Goal: Transaction & Acquisition: Purchase product/service

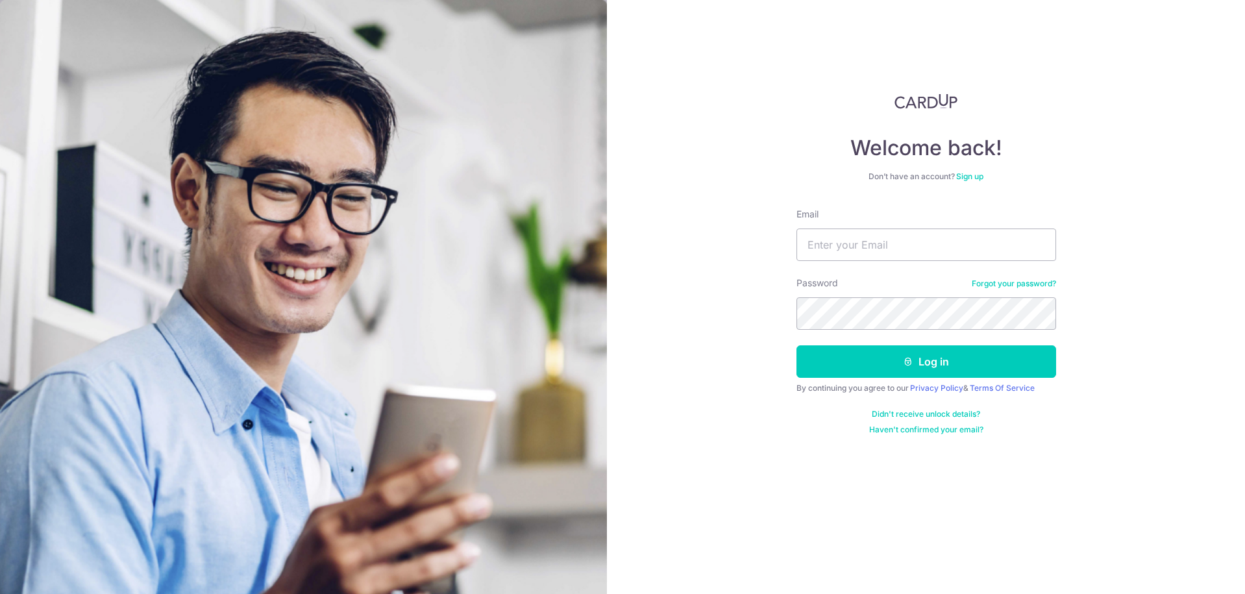
type input "benjamin@thesocialsteward.com"
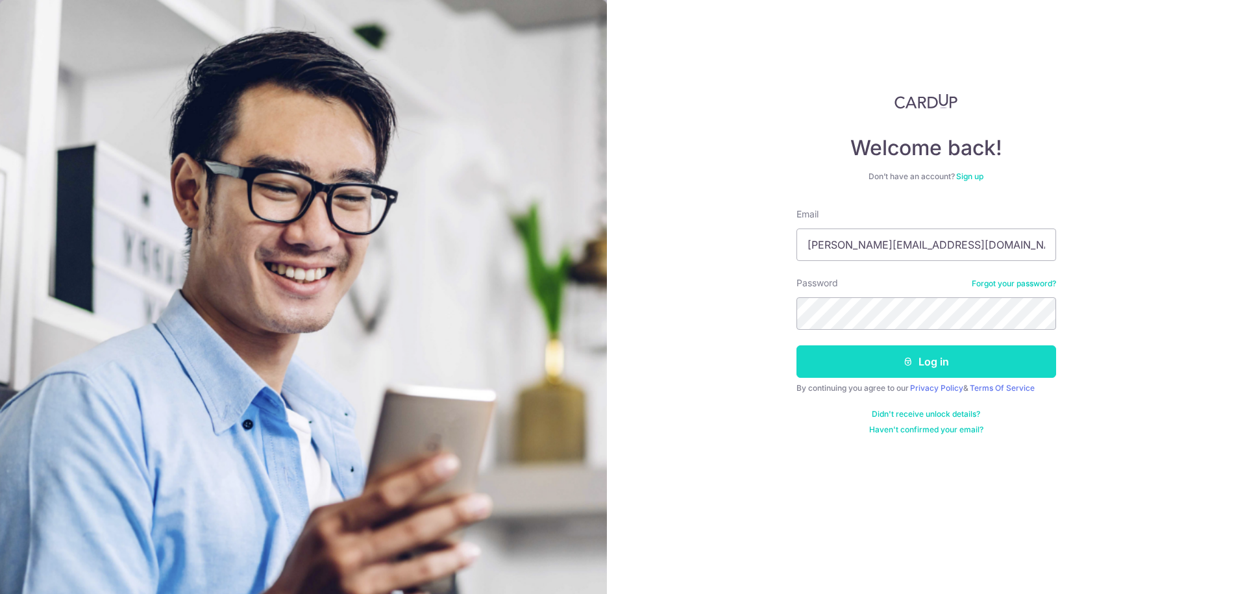
click at [927, 361] on button "Log in" at bounding box center [926, 361] width 260 height 32
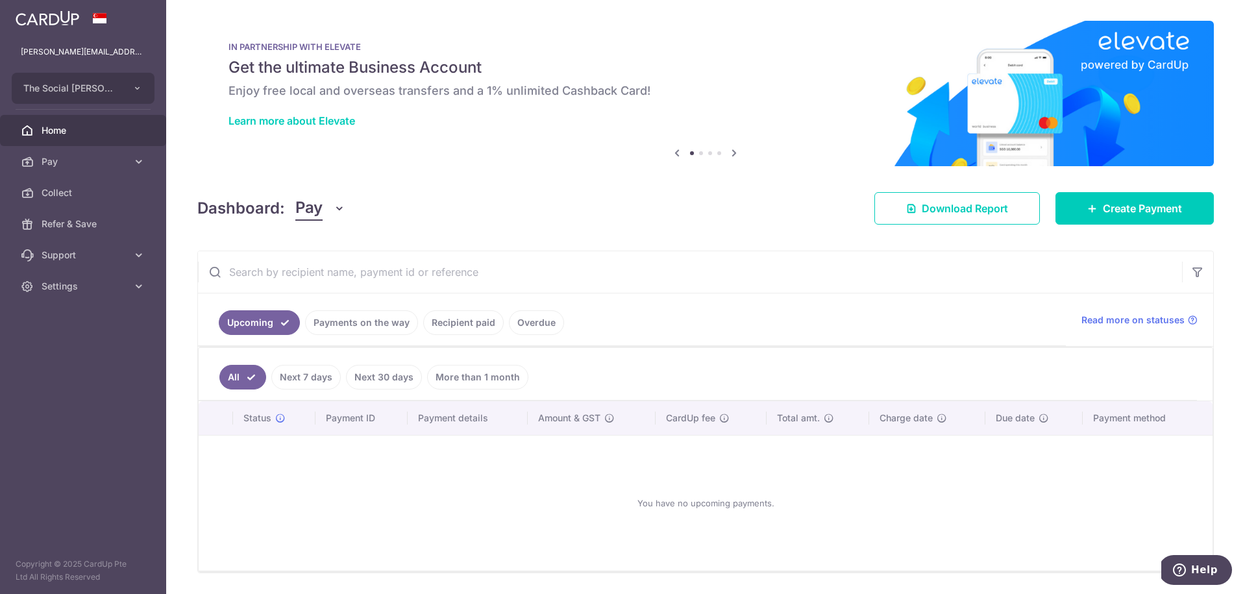
click at [403, 326] on link "Payments on the way" at bounding box center [361, 322] width 113 height 25
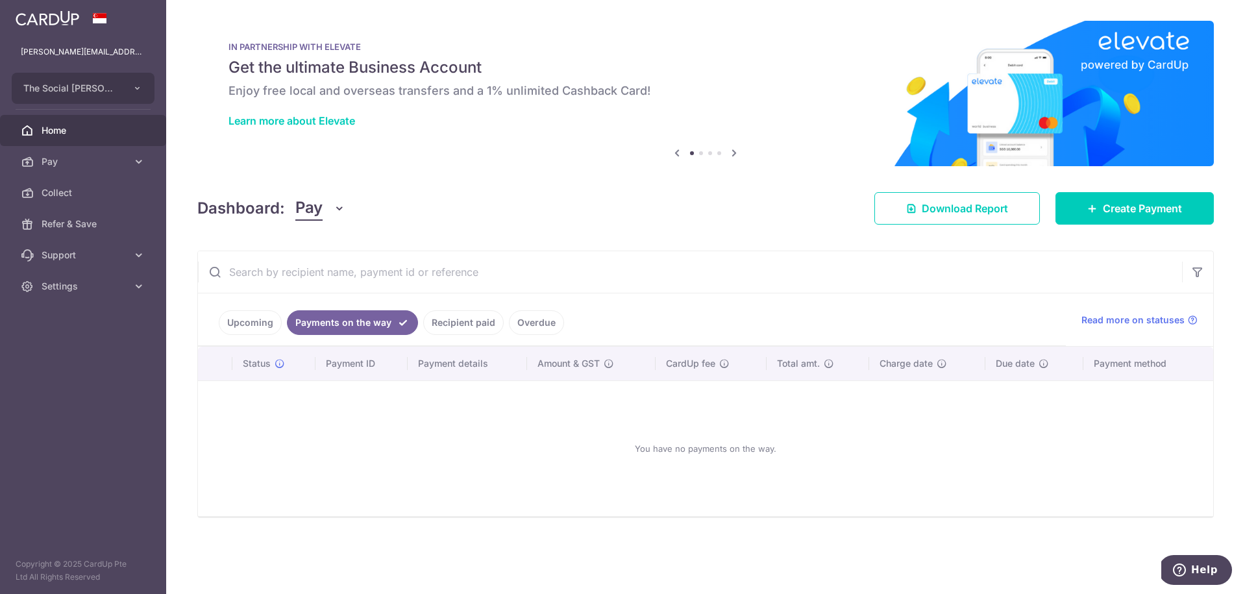
click at [450, 324] on link "Recipient paid" at bounding box center [463, 322] width 80 height 25
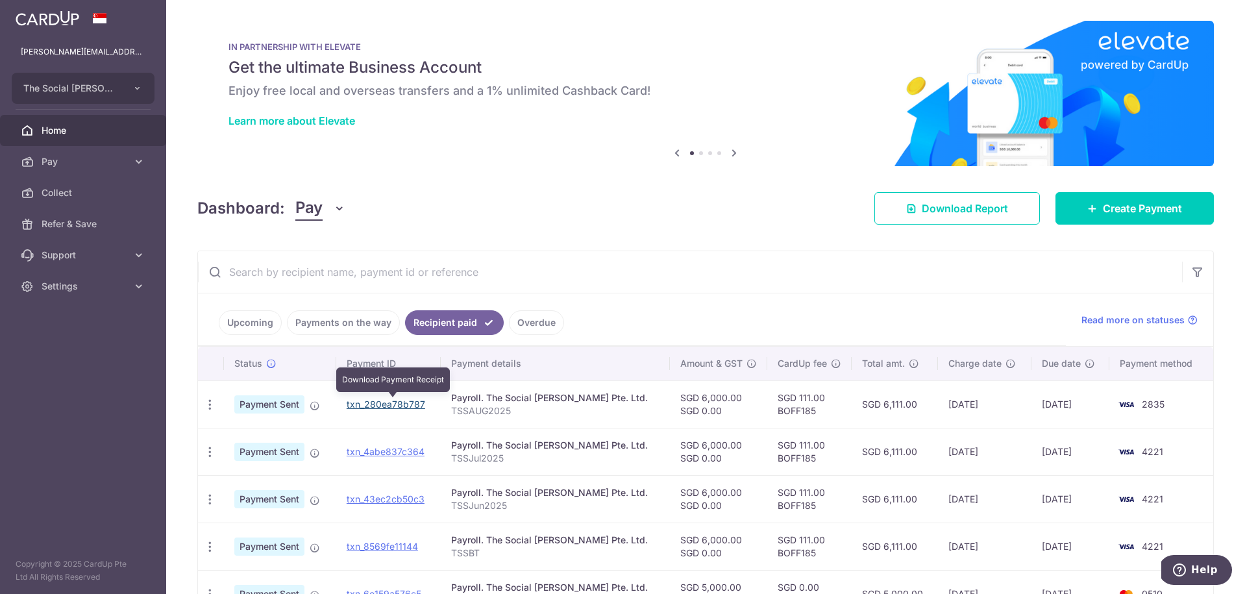
click at [380, 401] on link "txn_280ea78b787" at bounding box center [386, 403] width 79 height 11
click at [637, 255] on input "text" at bounding box center [690, 272] width 984 height 42
click at [250, 319] on link "Upcoming" at bounding box center [250, 322] width 63 height 25
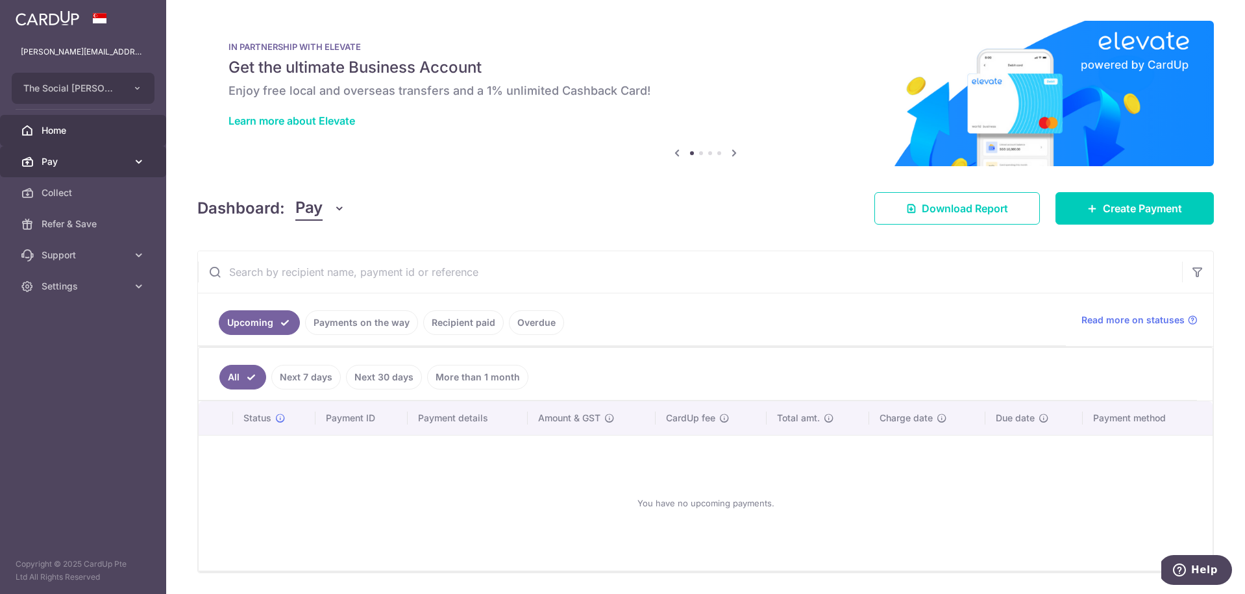
click at [95, 162] on span "Pay" at bounding box center [85, 161] width 86 height 13
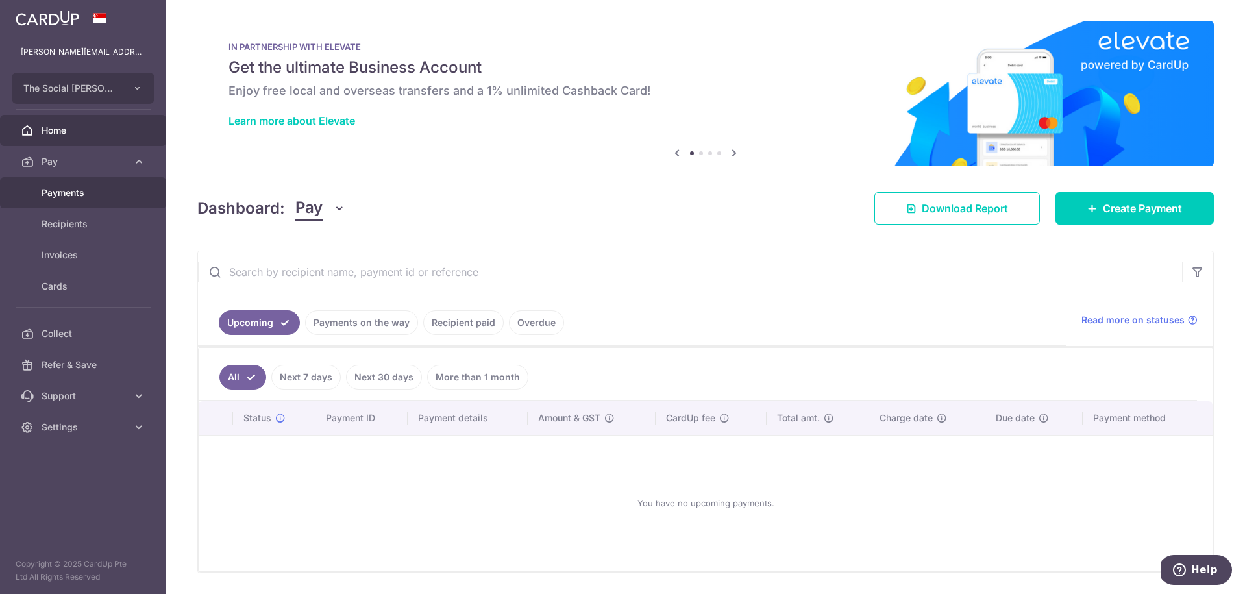
click at [90, 190] on span "Payments" at bounding box center [85, 192] width 86 height 13
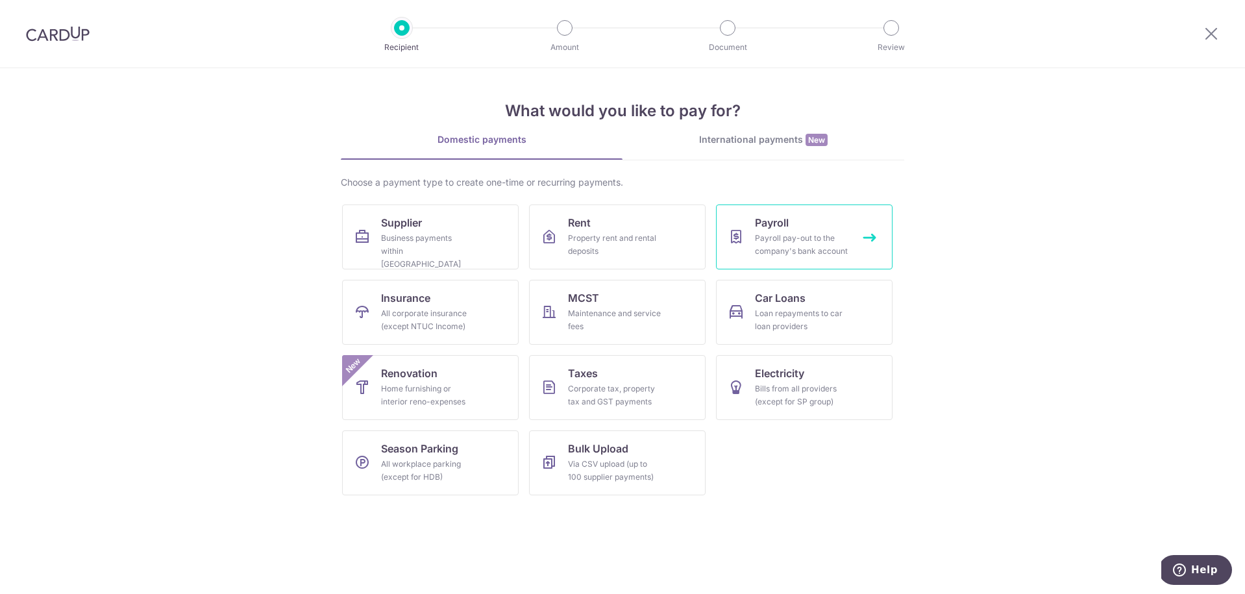
click at [777, 247] on div "Payroll pay-out to the company's bank account" at bounding box center [801, 245] width 93 height 26
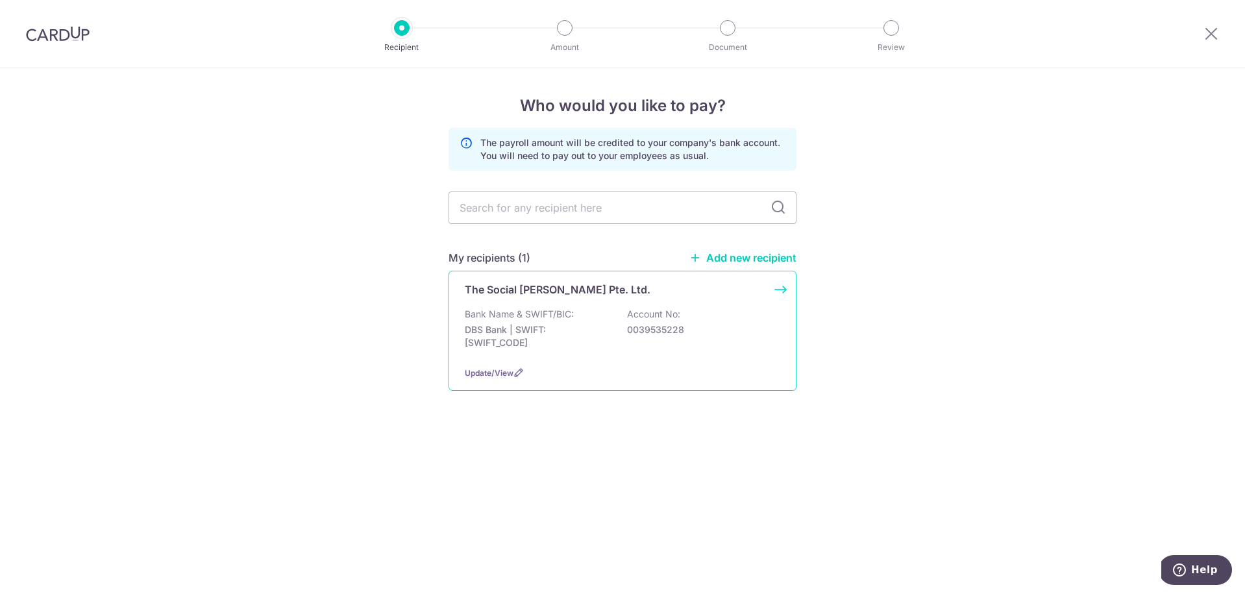
click at [780, 286] on div "The Social Steward Pte. Ltd. Bank Name & SWIFT/BIC: DBS Bank | SWIFT: DBSSSGSGX…" at bounding box center [622, 331] width 348 height 120
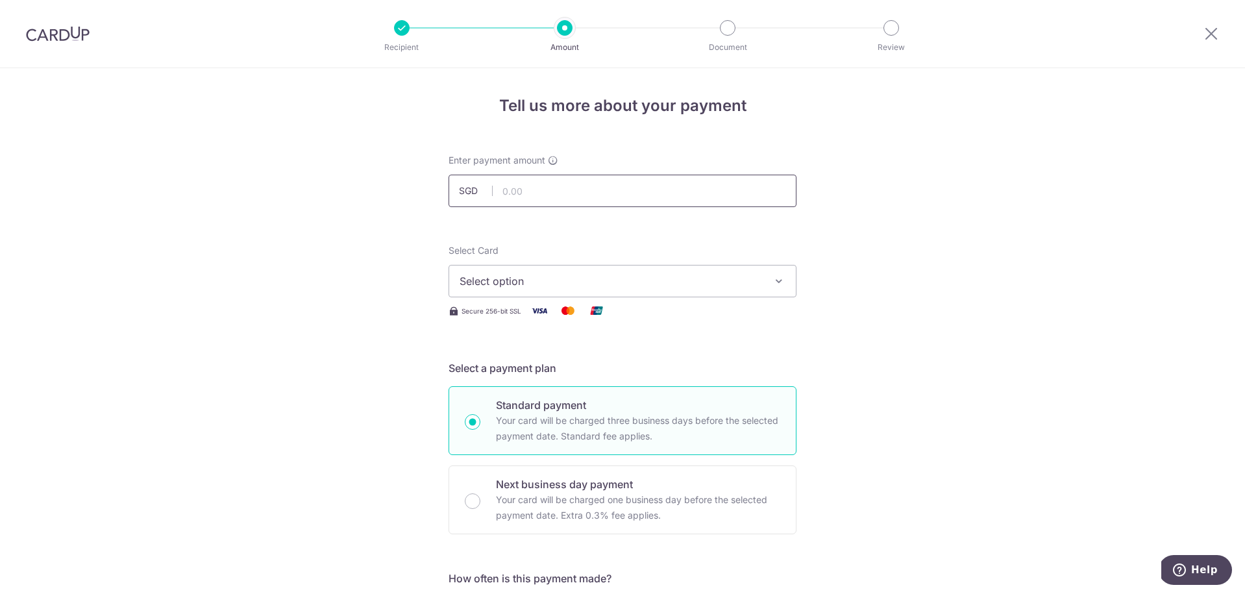
click at [614, 184] on input "text" at bounding box center [622, 191] width 348 height 32
drag, startPoint x: 607, startPoint y: 184, endPoint x: 552, endPoint y: 165, distance: 58.5
click at [575, 174] on div "Enter payment amount SGD 6,000.00 6000.00" at bounding box center [622, 180] width 348 height 53
drag, startPoint x: 563, startPoint y: 189, endPoint x: 483, endPoint y: 185, distance: 79.3
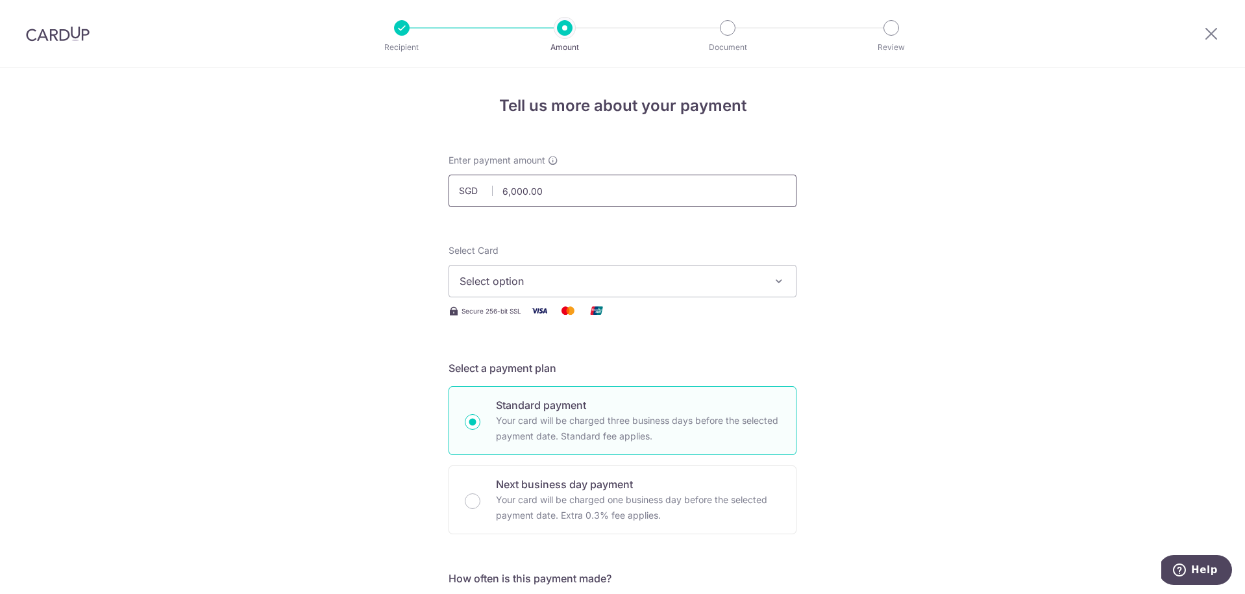
click at [483, 187] on div "SGD 6,000.00 6000.00" at bounding box center [622, 191] width 348 height 32
type input "5,606.00"
click at [781, 279] on icon "button" at bounding box center [778, 280] width 13 height 13
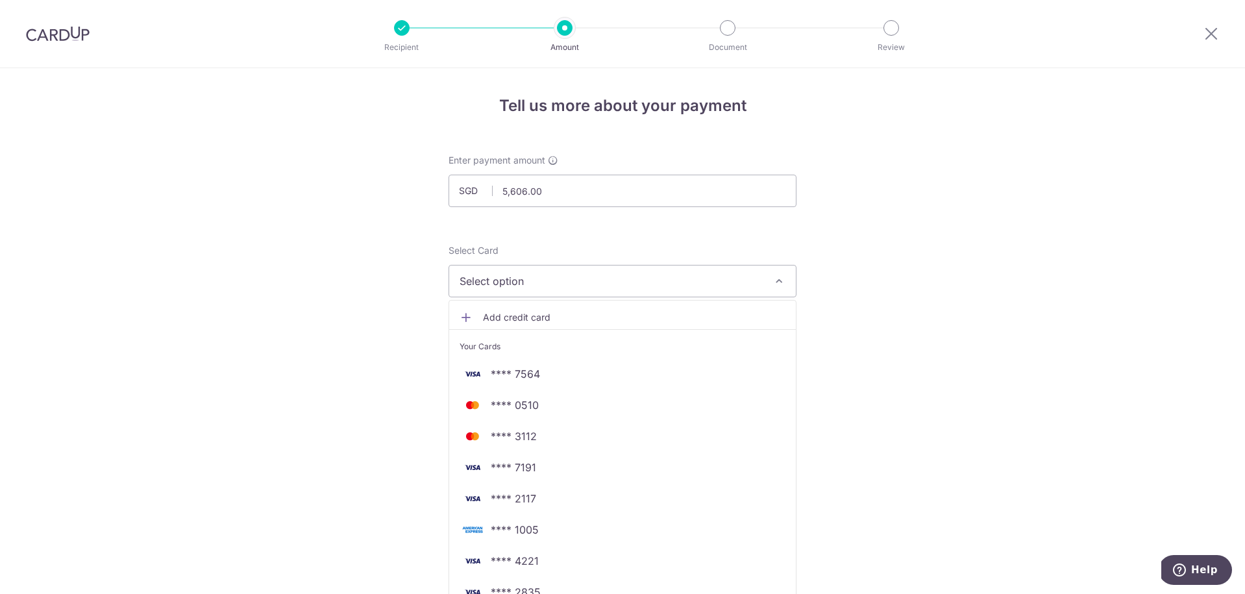
click at [638, 313] on span "Add credit card" at bounding box center [634, 317] width 302 height 13
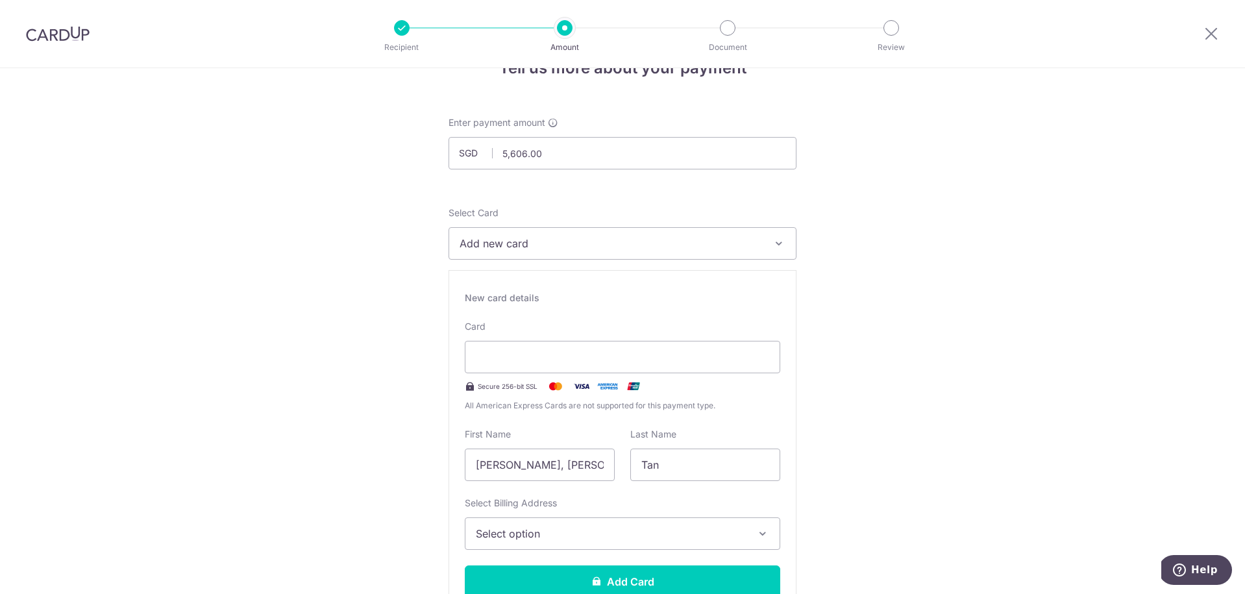
scroll to position [64, 0]
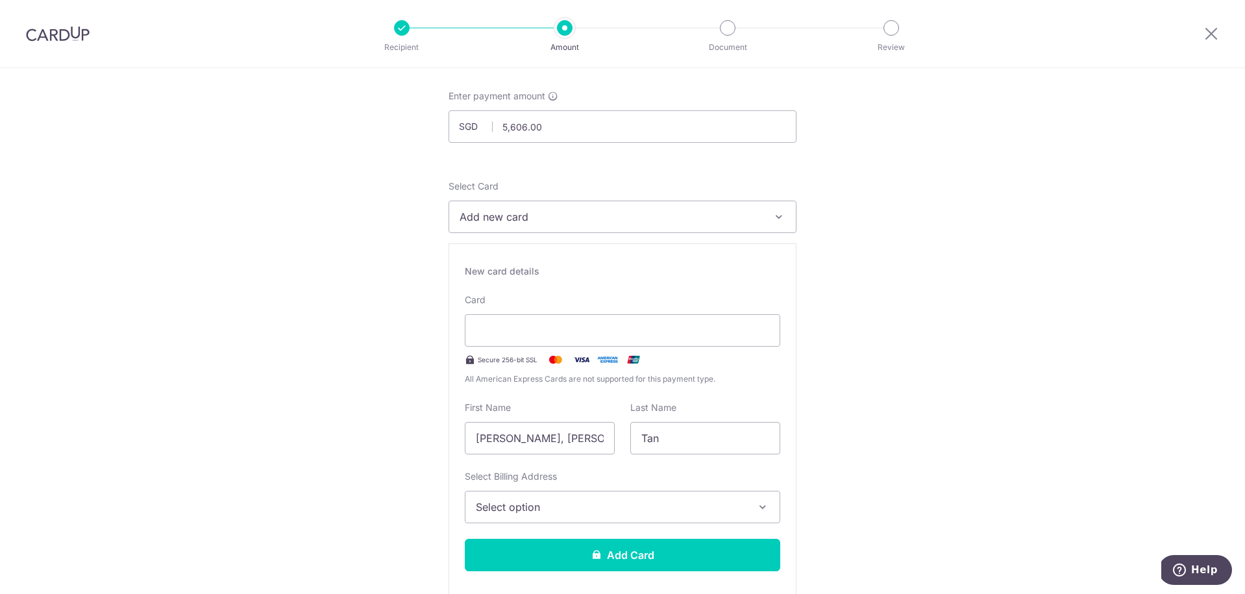
click at [528, 432] on input "Song Ping, Benjamin" at bounding box center [540, 438] width 150 height 32
drag, startPoint x: 533, startPoint y: 434, endPoint x: 460, endPoint y: 430, distance: 73.4
click at [451, 432] on div "New card details Card Secure 256-bit SSL All American Express Cards are not sup…" at bounding box center [622, 423] width 348 height 360
type input "Benjamin"
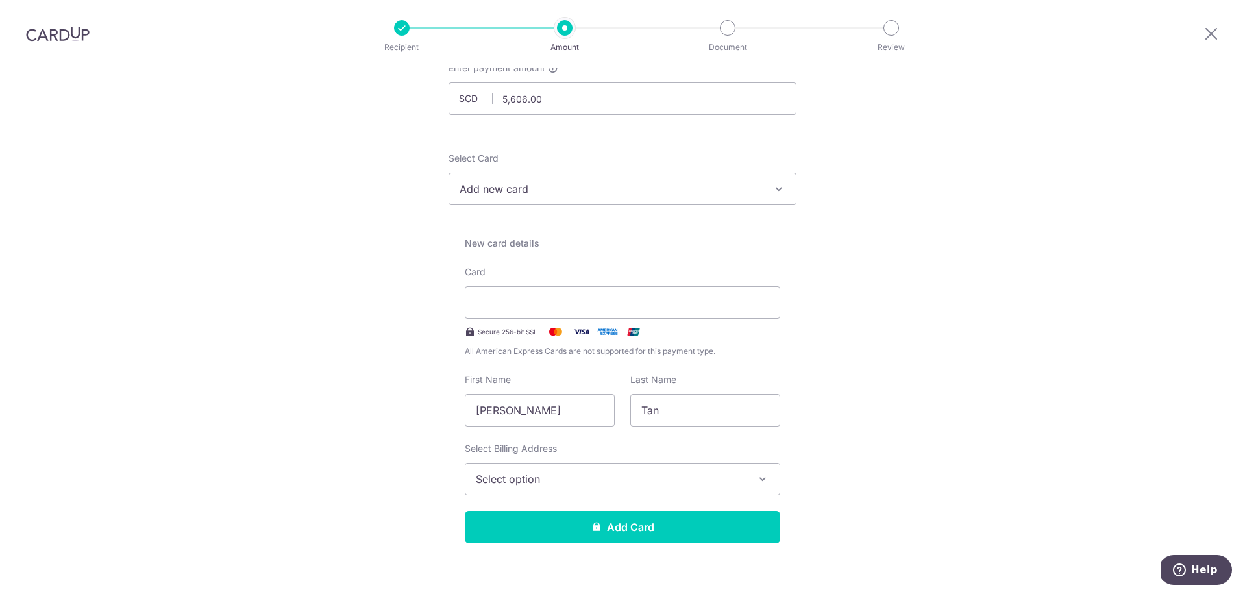
click at [744, 487] on button "Select option" at bounding box center [622, 479] width 315 height 32
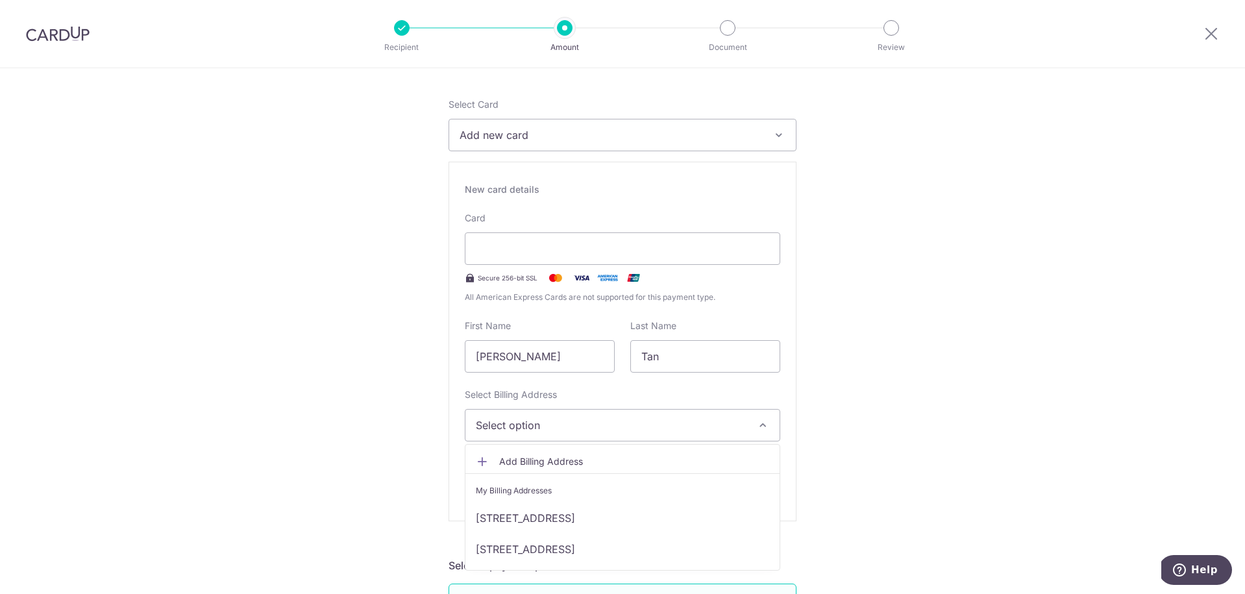
scroll to position [158, 0]
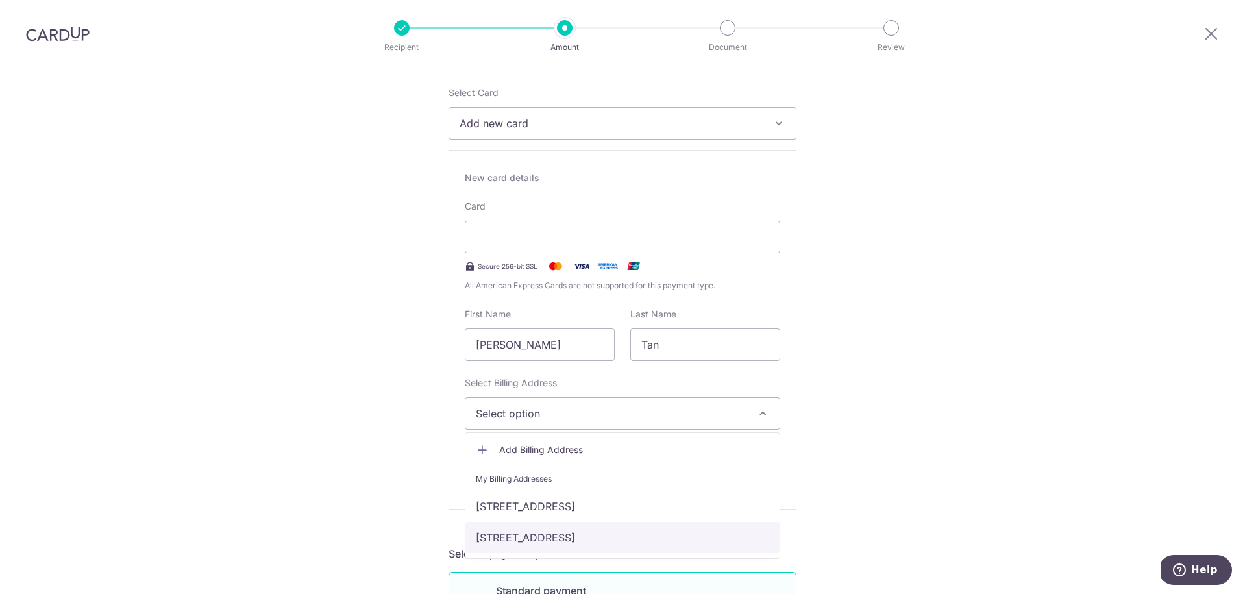
click at [684, 531] on link "90A Jalan Satu, #08-42, Singapore, Singapore, Singapore-391090" at bounding box center [622, 537] width 314 height 31
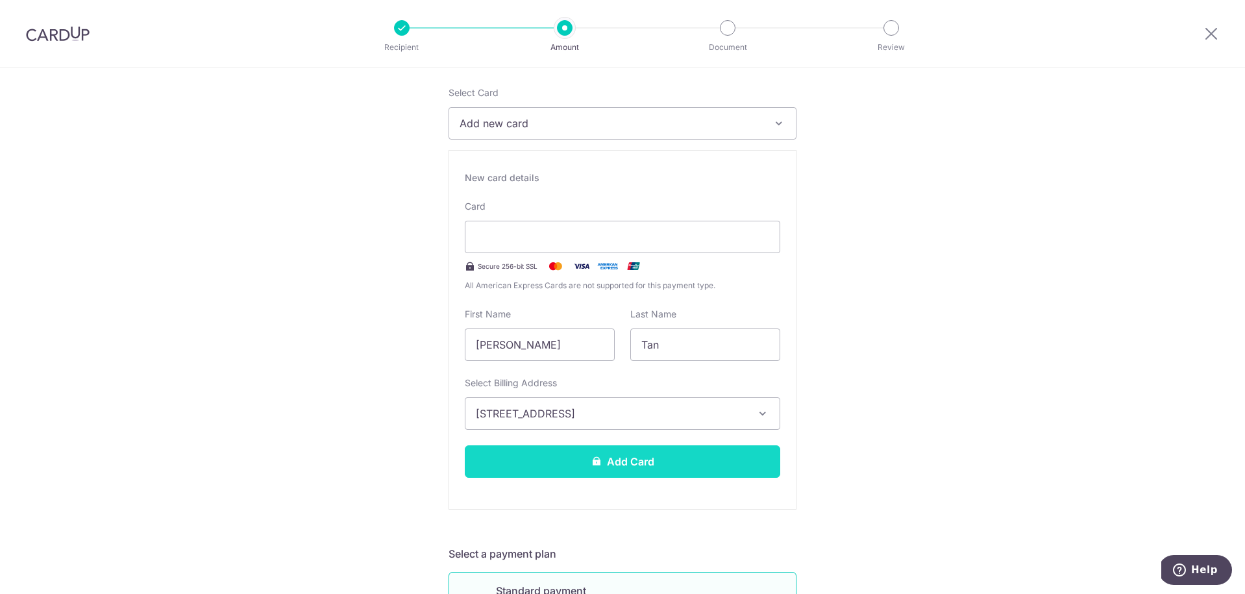
click at [615, 459] on button "Add Card" at bounding box center [622, 461] width 315 height 32
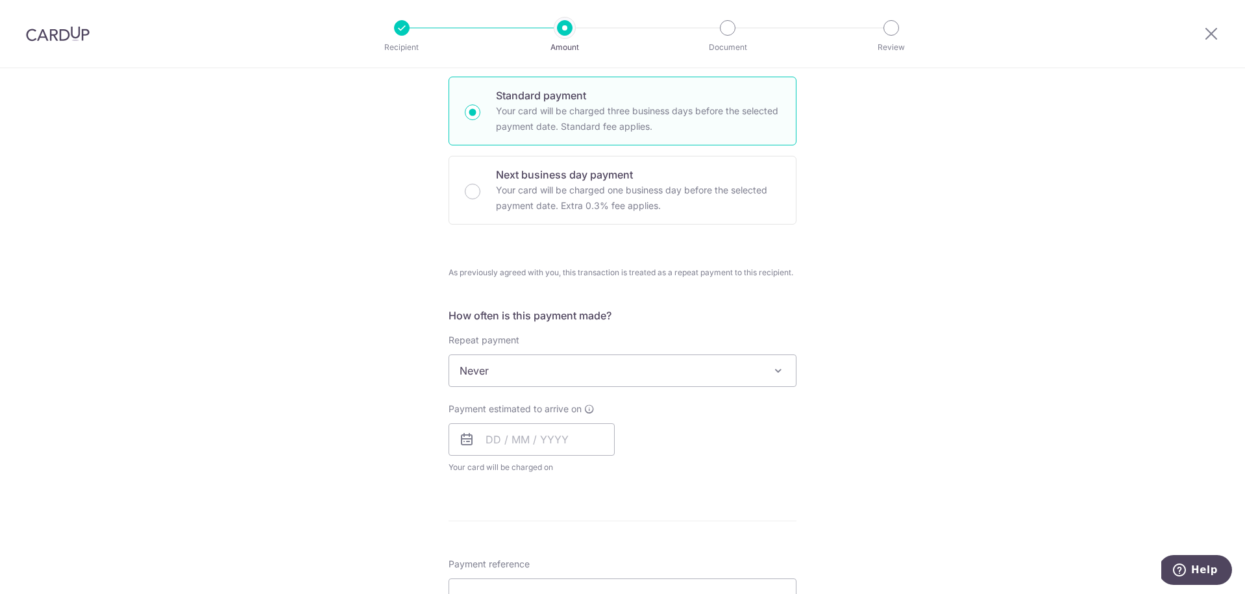
scroll to position [337, 0]
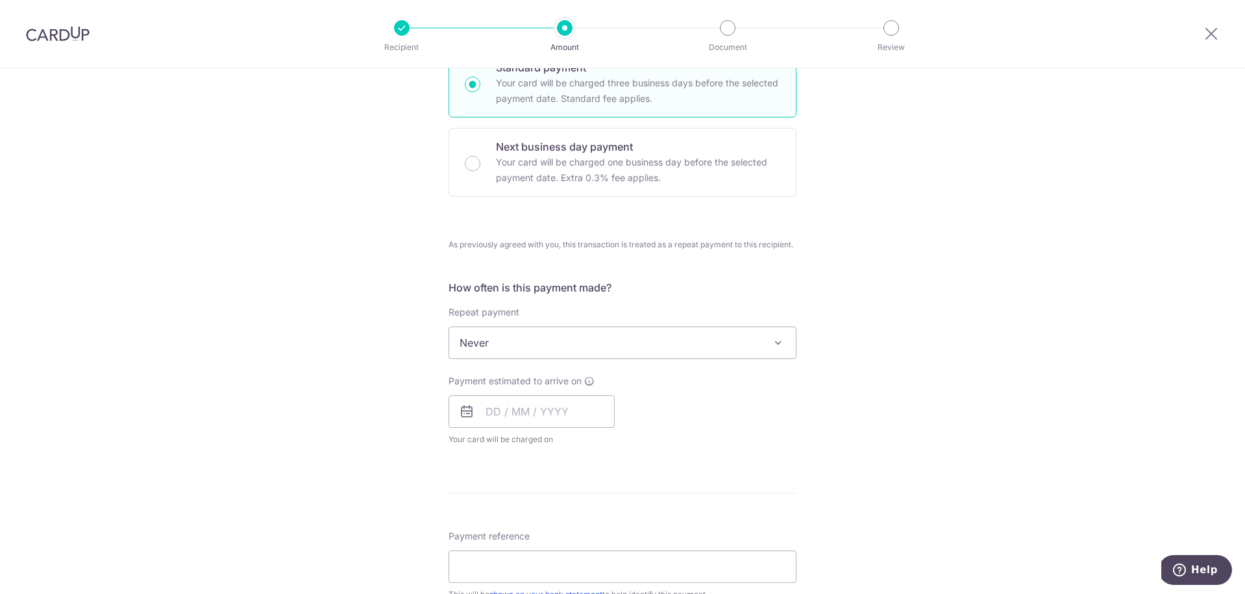
click at [590, 336] on span "Never" at bounding box center [622, 342] width 347 height 31
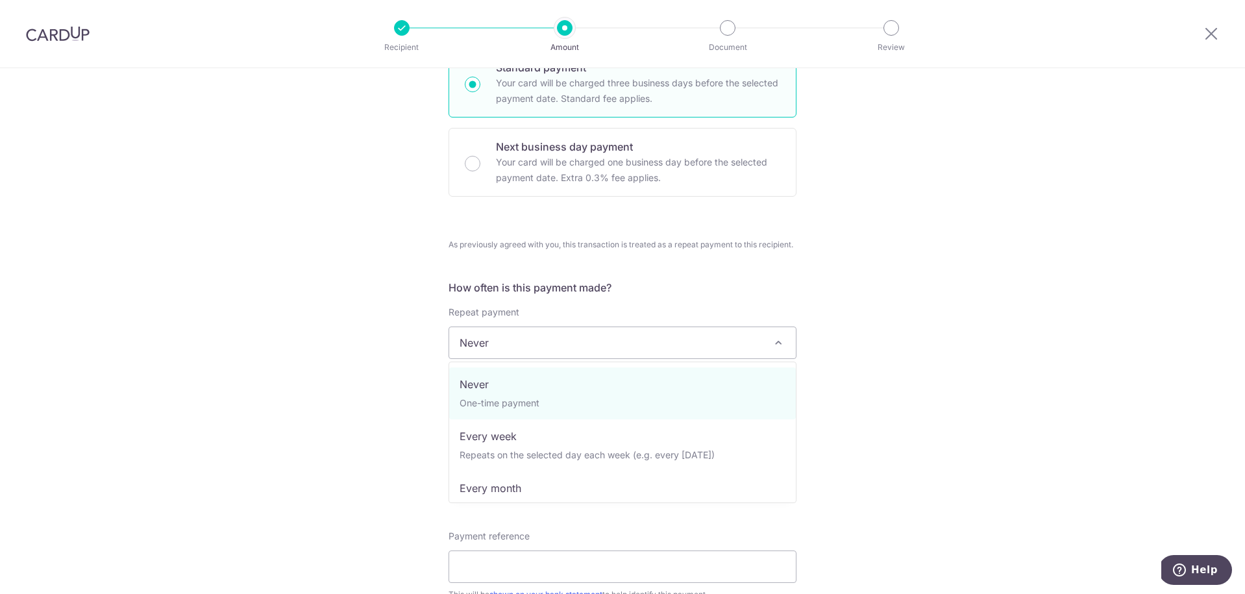
drag, startPoint x: 620, startPoint y: 393, endPoint x: 664, endPoint y: 394, distance: 43.5
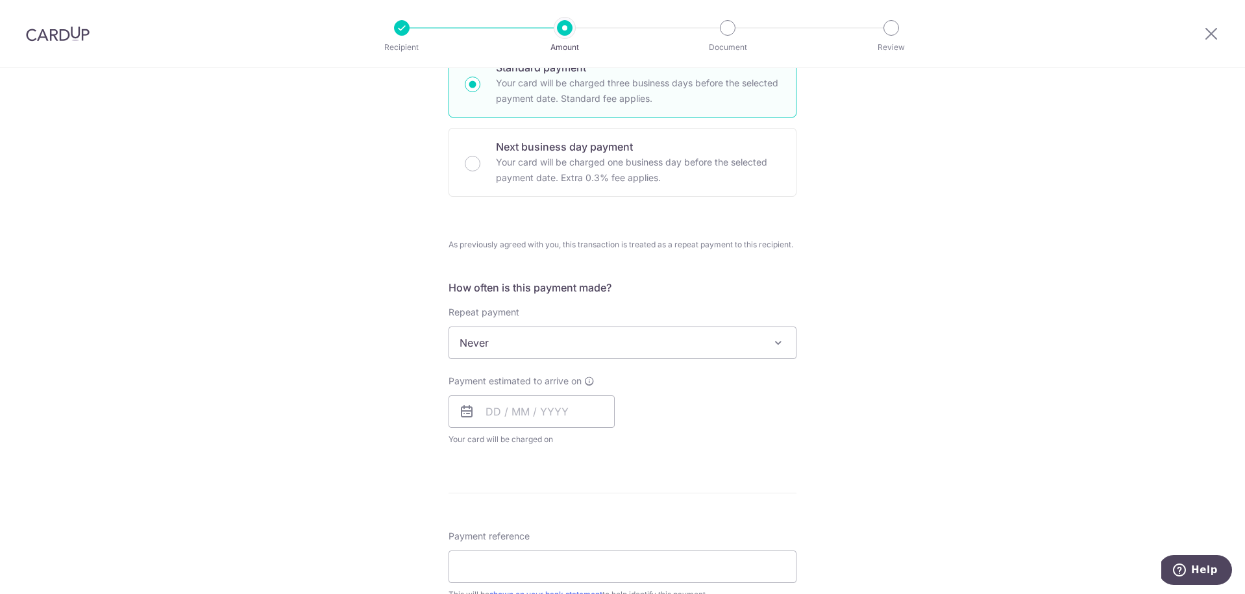
click at [859, 408] on div "Tell us more about your payment Enter payment amount SGD 5,606.00 5606.00 Card …" at bounding box center [622, 378] width 1245 height 1295
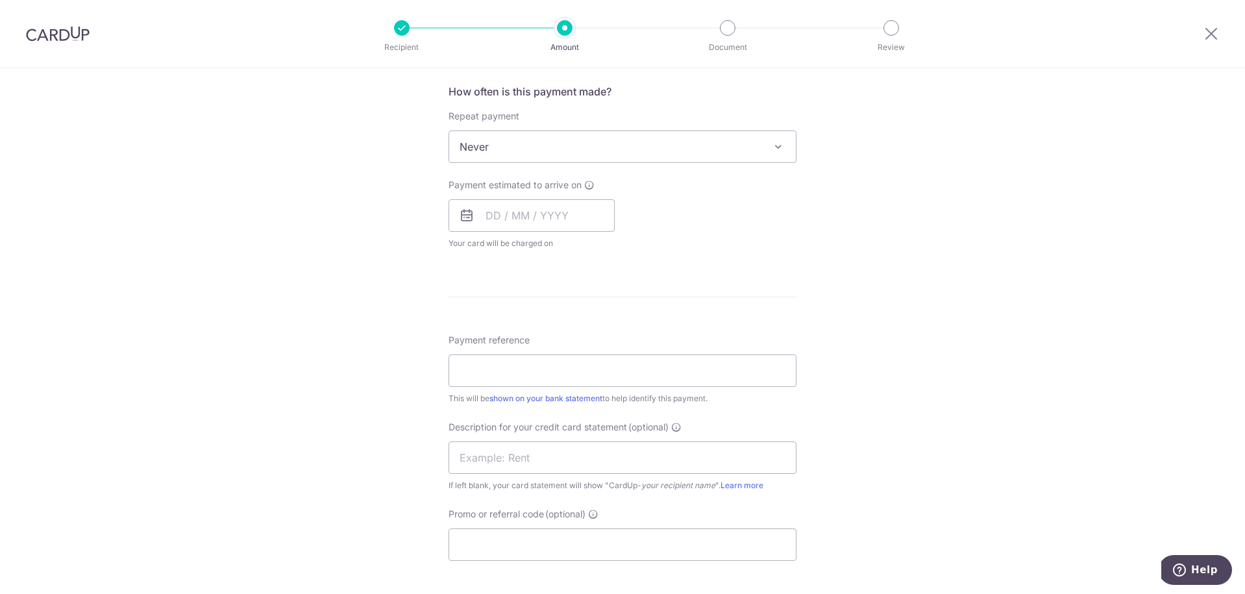
scroll to position [611, 0]
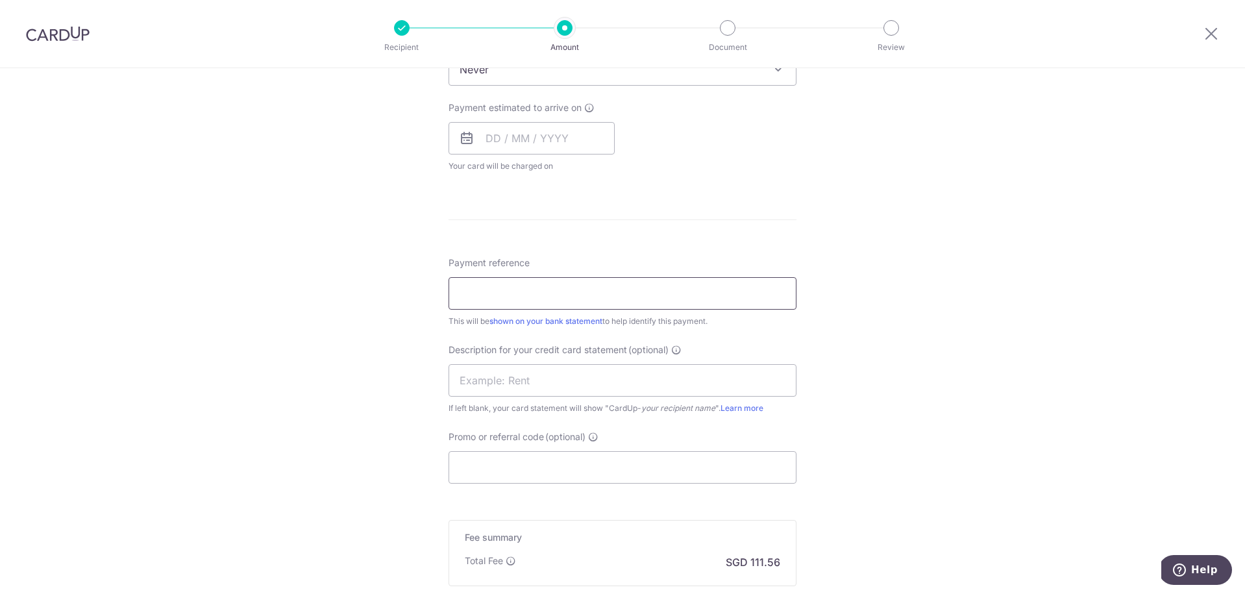
click at [626, 295] on input "Payment reference" at bounding box center [622, 293] width 348 height 32
type input "TSSSEP2025"
click at [976, 380] on div "Tell us more about your payment Enter payment amount SGD 5,606.00 5606.00 Card …" at bounding box center [622, 105] width 1245 height 1295
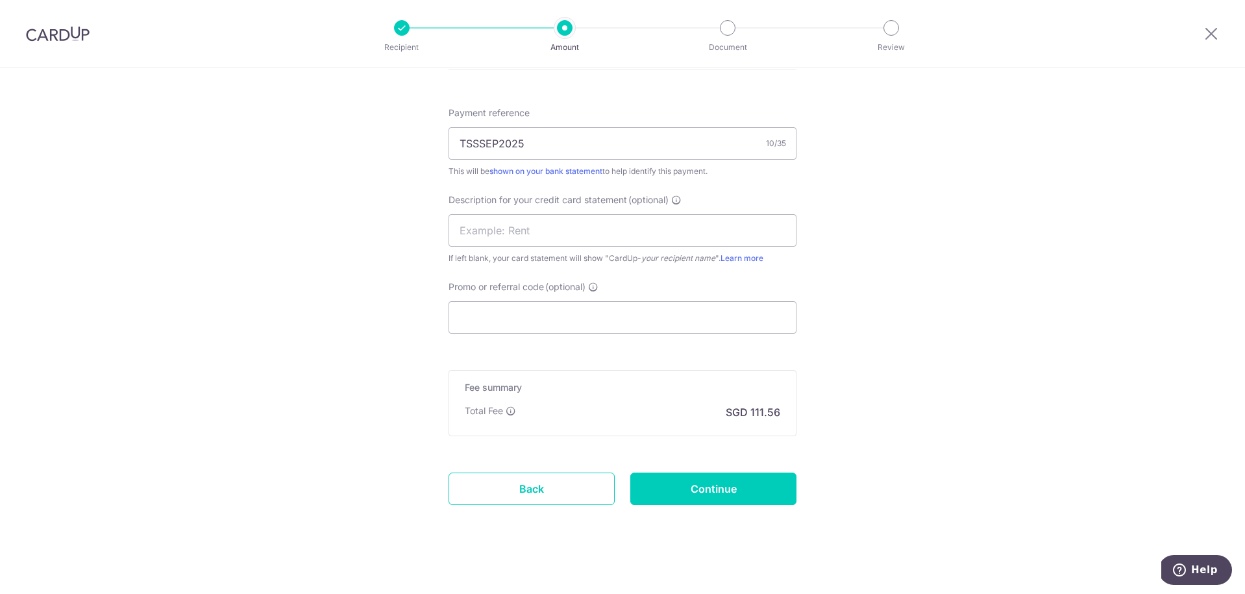
scroll to position [769, 0]
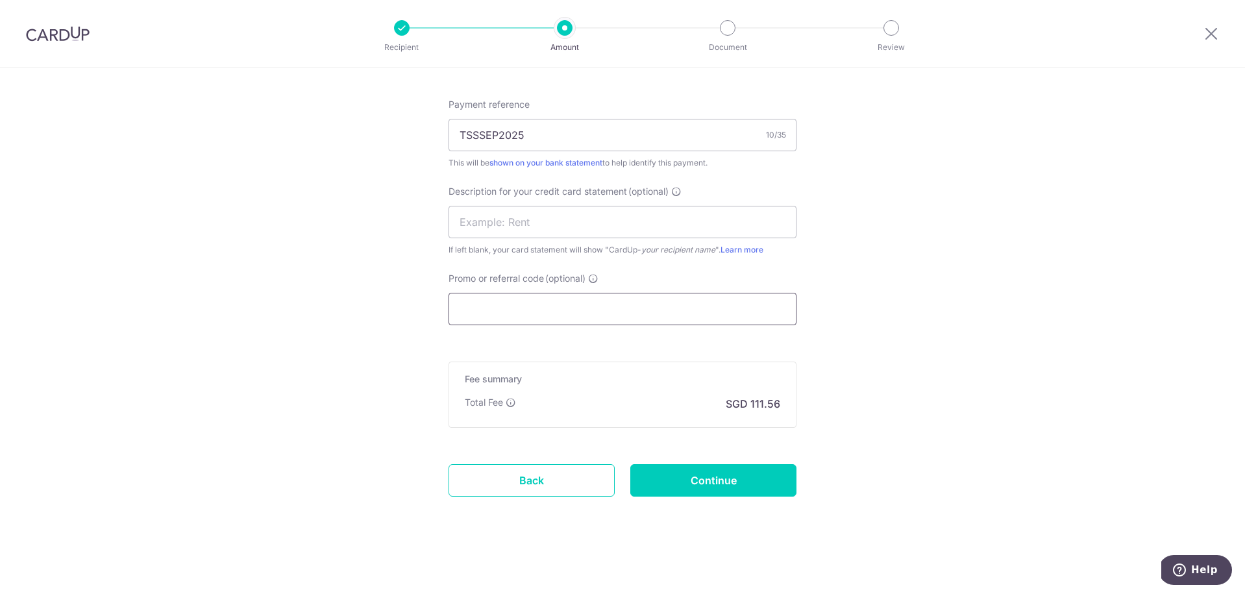
click at [592, 305] on input "Promo or referral code (optional)" at bounding box center [622, 309] width 348 height 32
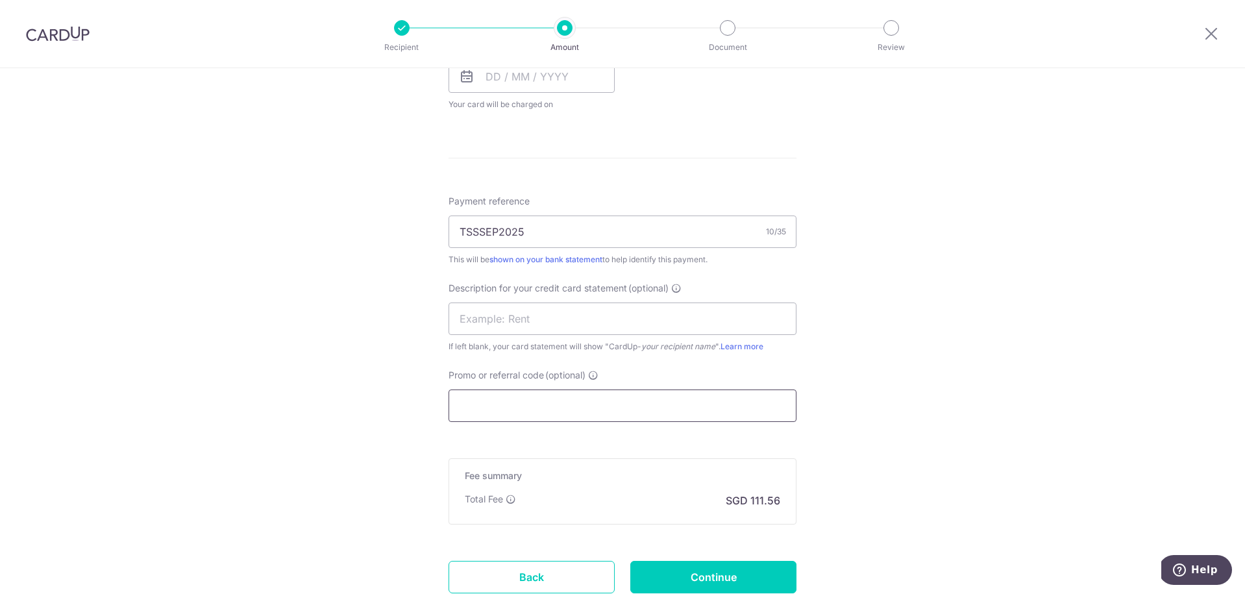
scroll to position [752, 0]
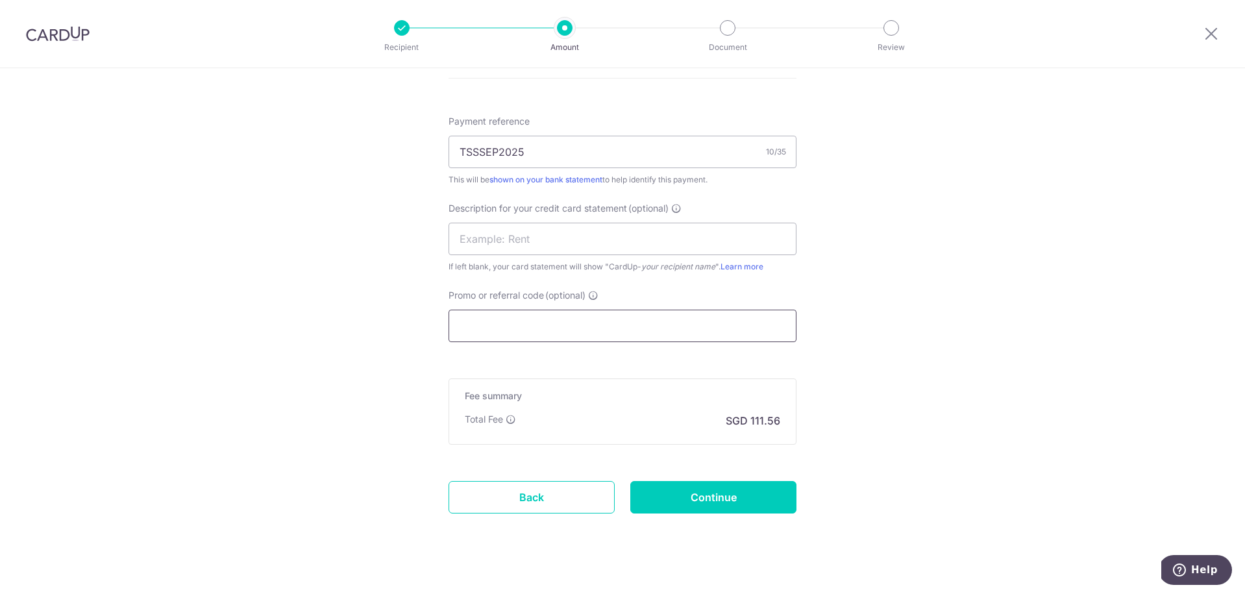
paste input "BOFF185"
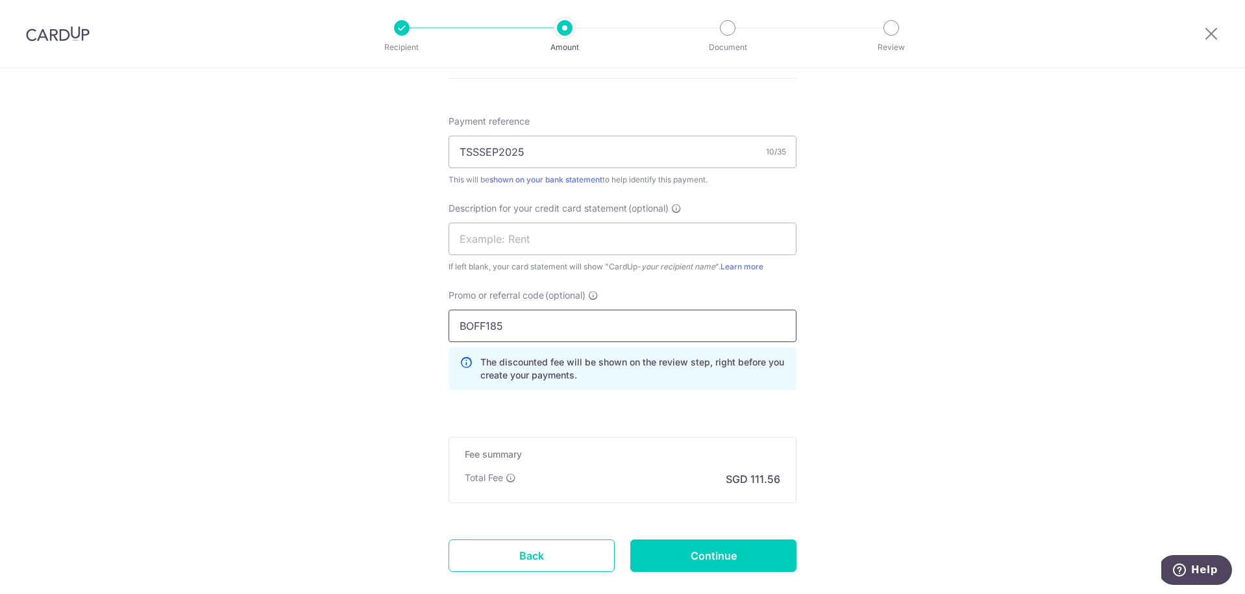
type input "BOFF185"
click at [721, 550] on input "Continue" at bounding box center [713, 555] width 166 height 32
type input "Create Schedule"
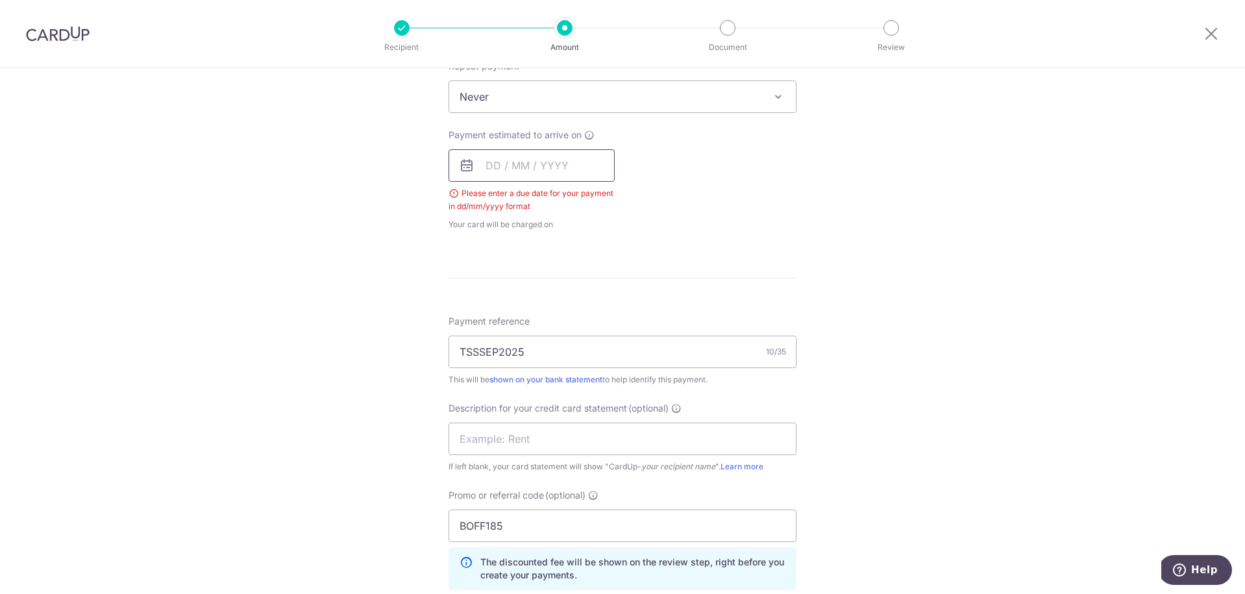
click at [498, 164] on input "text" at bounding box center [531, 165] width 166 height 32
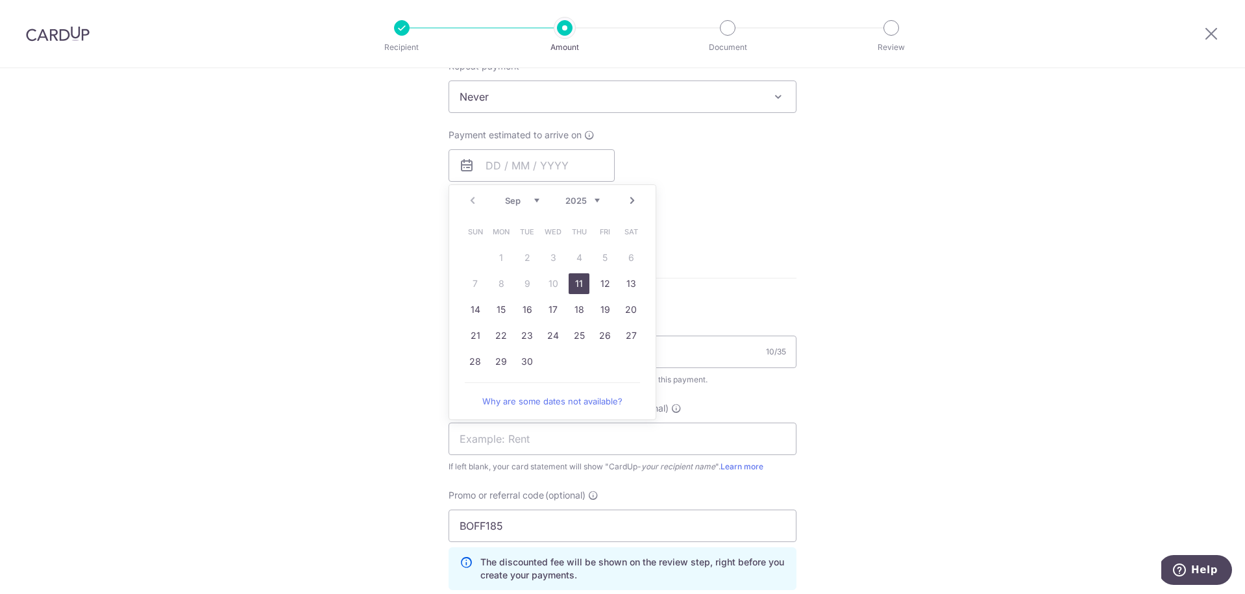
click at [579, 281] on link "11" at bounding box center [578, 283] width 21 height 21
type input "[DATE]"
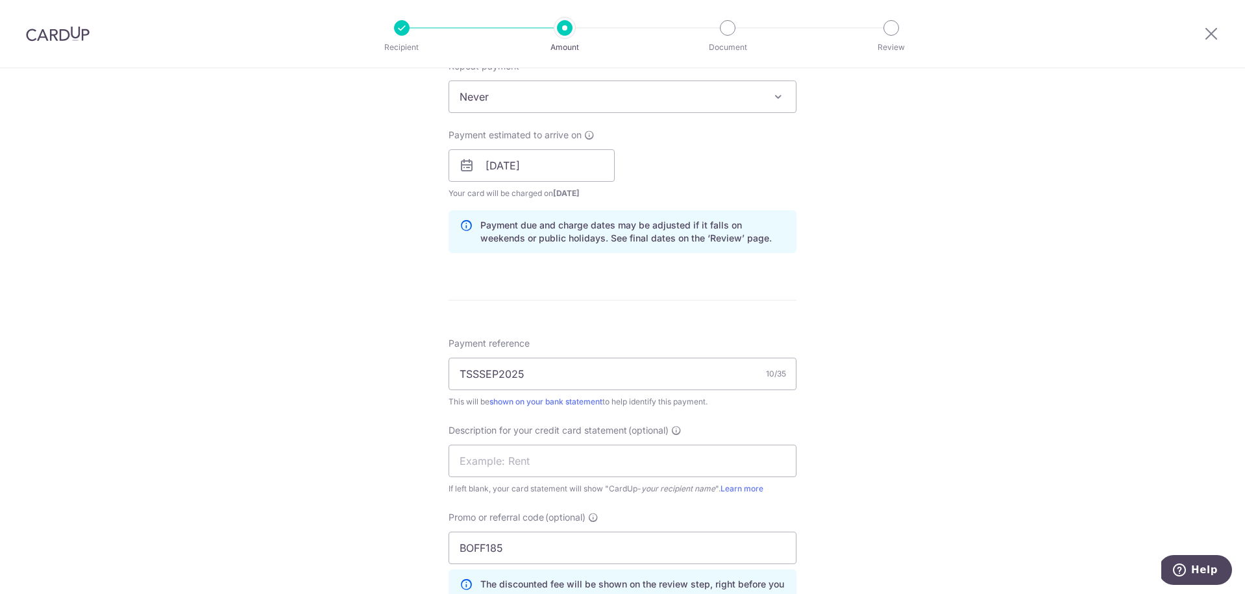
click at [807, 275] on div "Tell us more about your payment Enter payment amount SGD 5,606.00 5606.00 Selec…" at bounding box center [622, 188] width 1245 height 1406
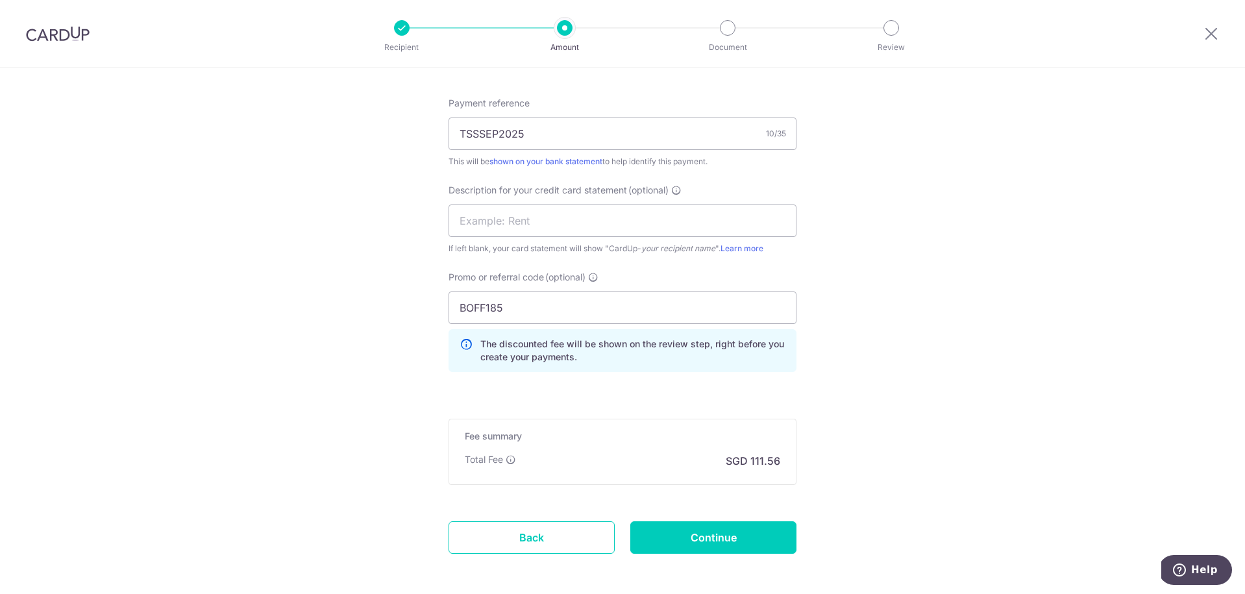
scroll to position [829, 0]
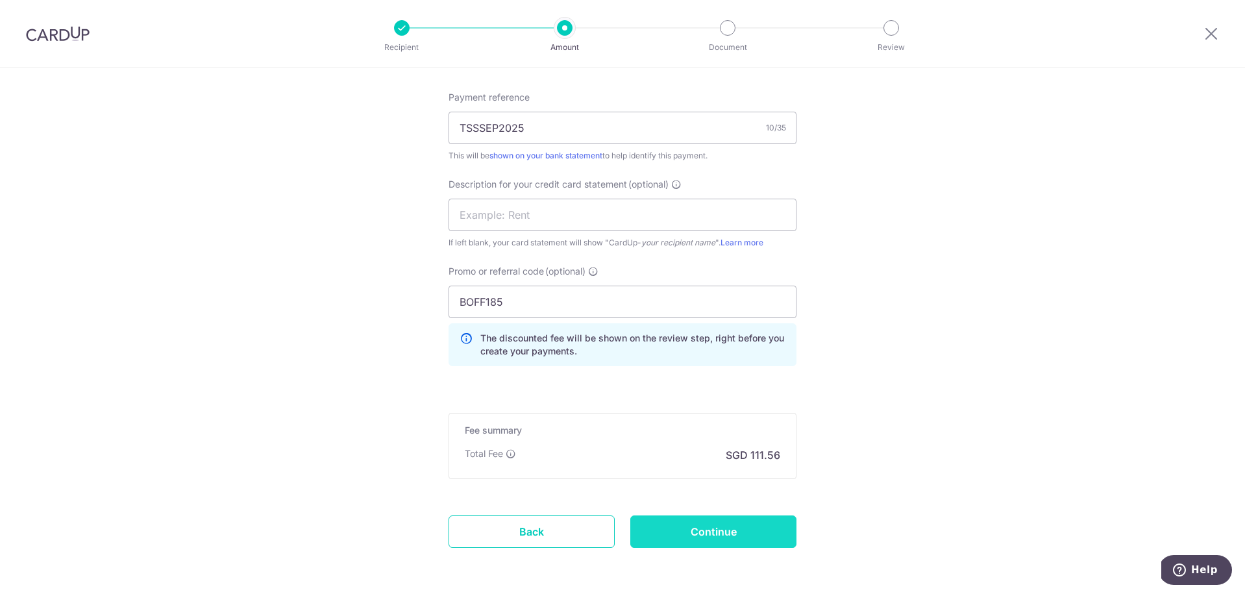
click at [760, 528] on input "Continue" at bounding box center [713, 531] width 166 height 32
type input "Create Schedule"
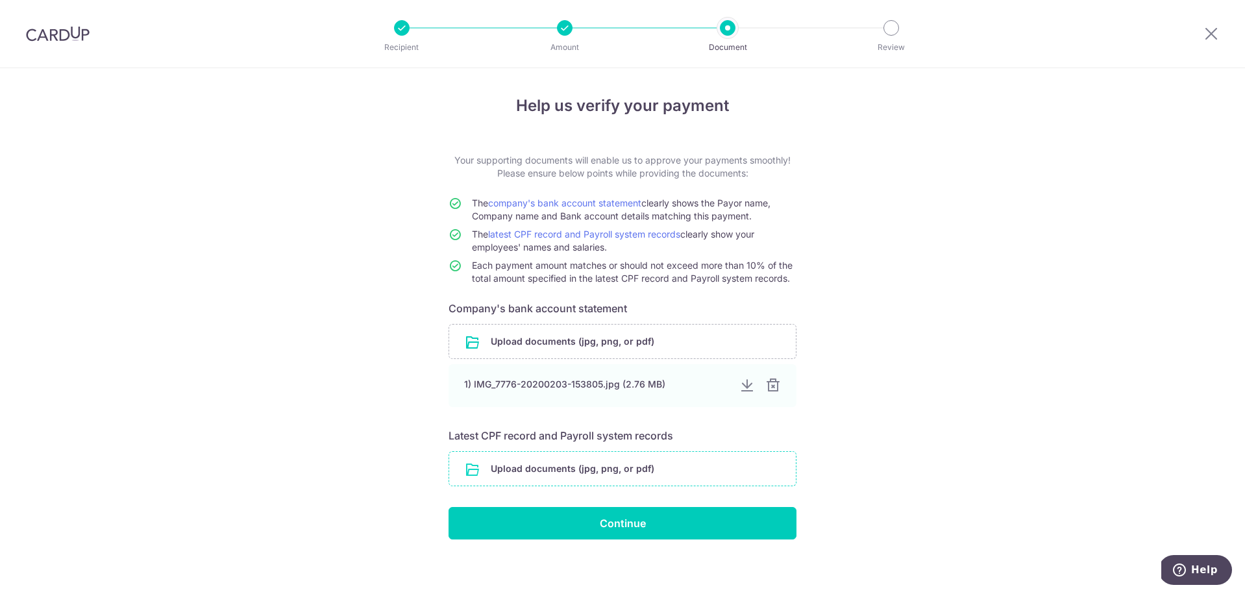
click at [651, 465] on input "file" at bounding box center [622, 469] width 347 height 34
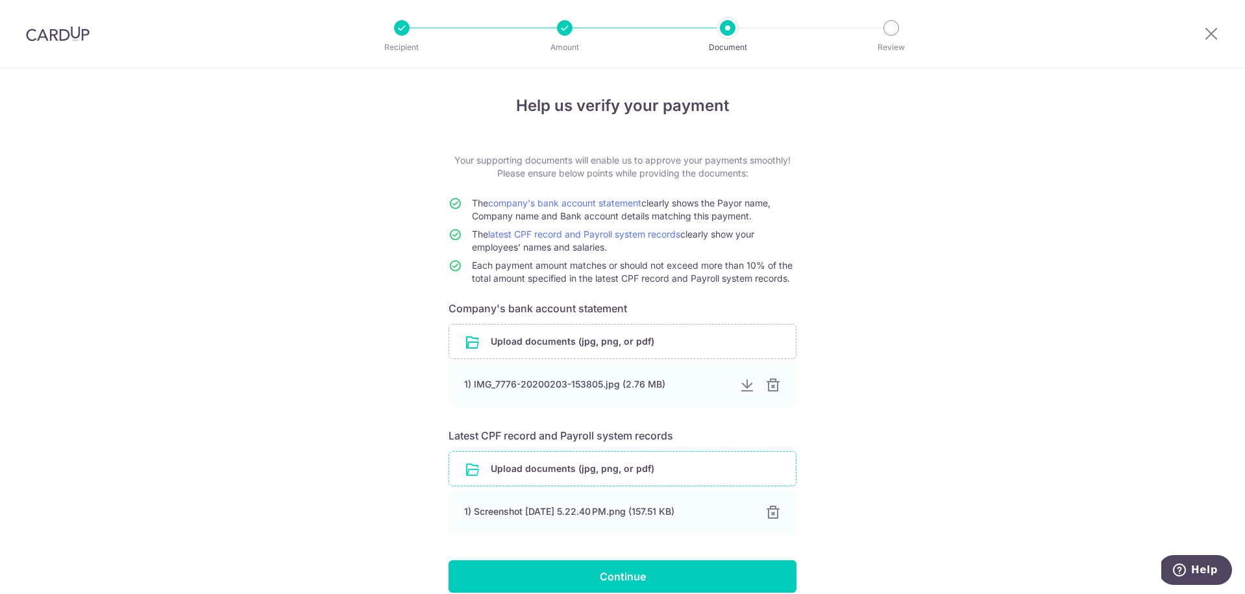
click at [585, 461] on input "file" at bounding box center [622, 469] width 347 height 34
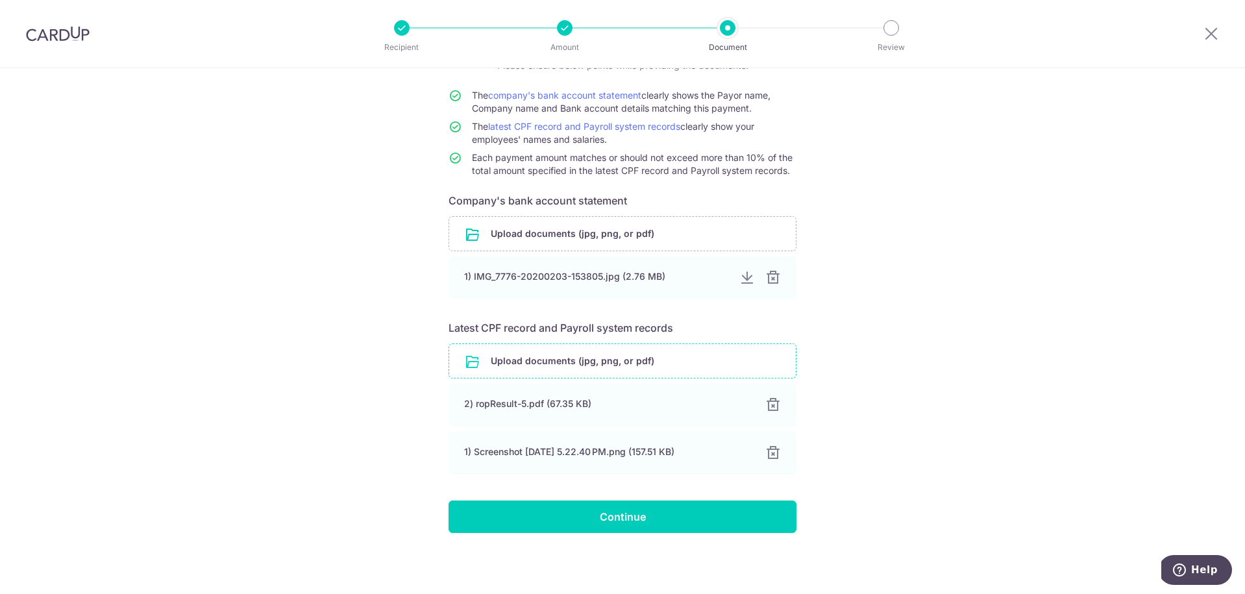
scroll to position [108, 0]
click at [625, 525] on input "Continue" at bounding box center [622, 516] width 348 height 32
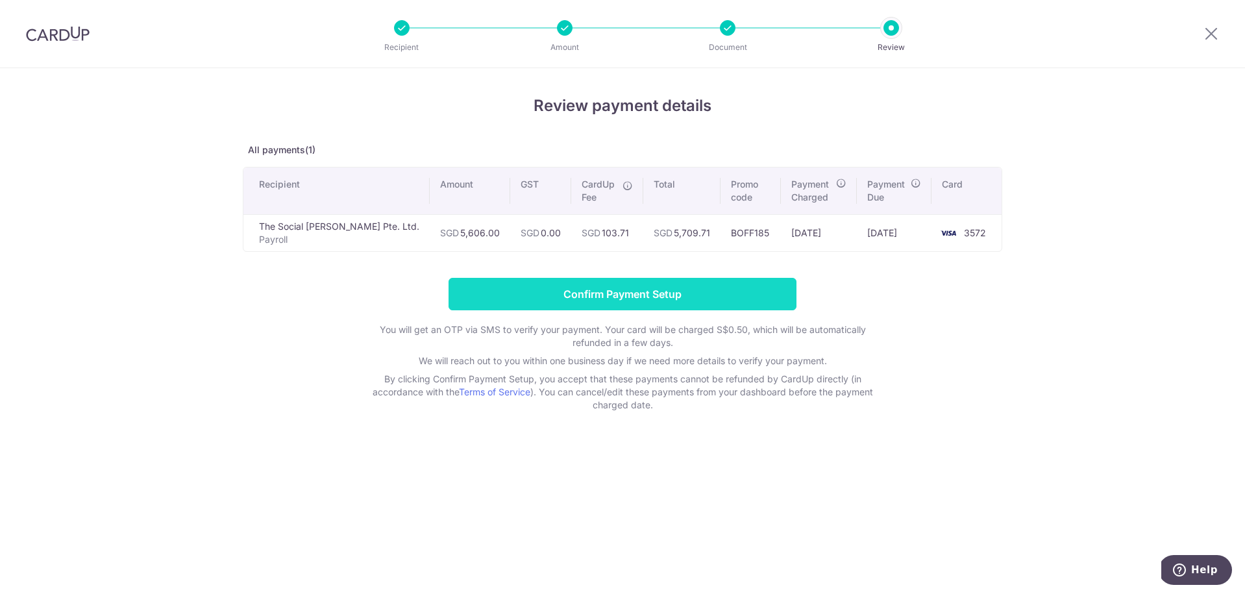
click at [615, 289] on input "Confirm Payment Setup" at bounding box center [622, 294] width 348 height 32
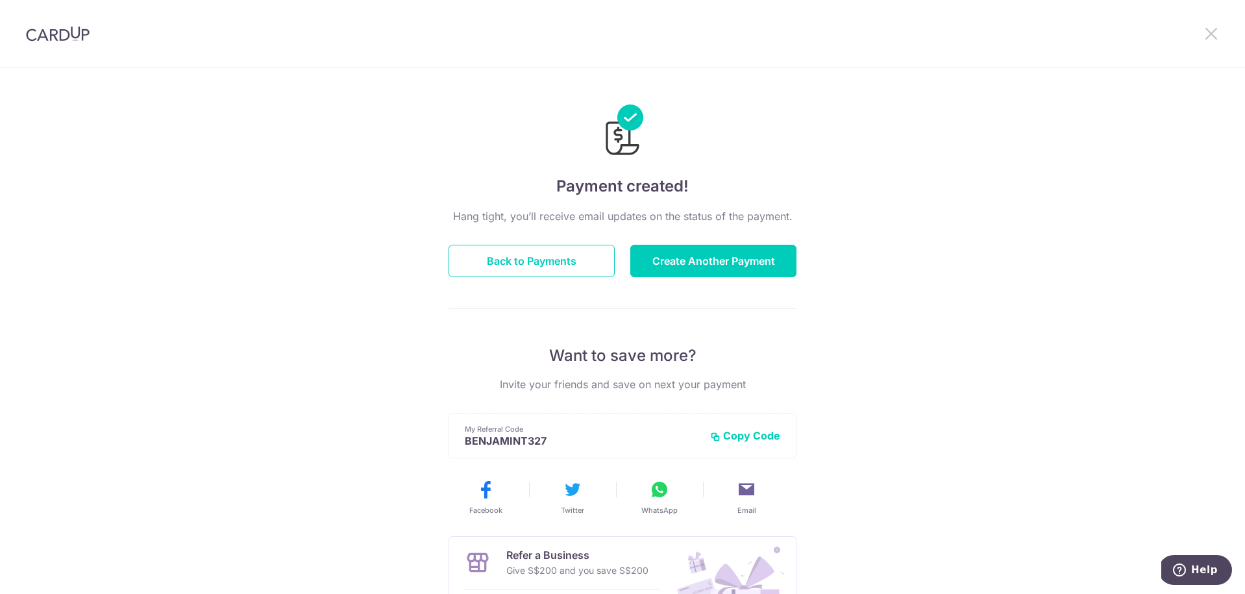
click at [1213, 32] on icon at bounding box center [1211, 33] width 16 height 16
